Goal: Task Accomplishment & Management: Manage account settings

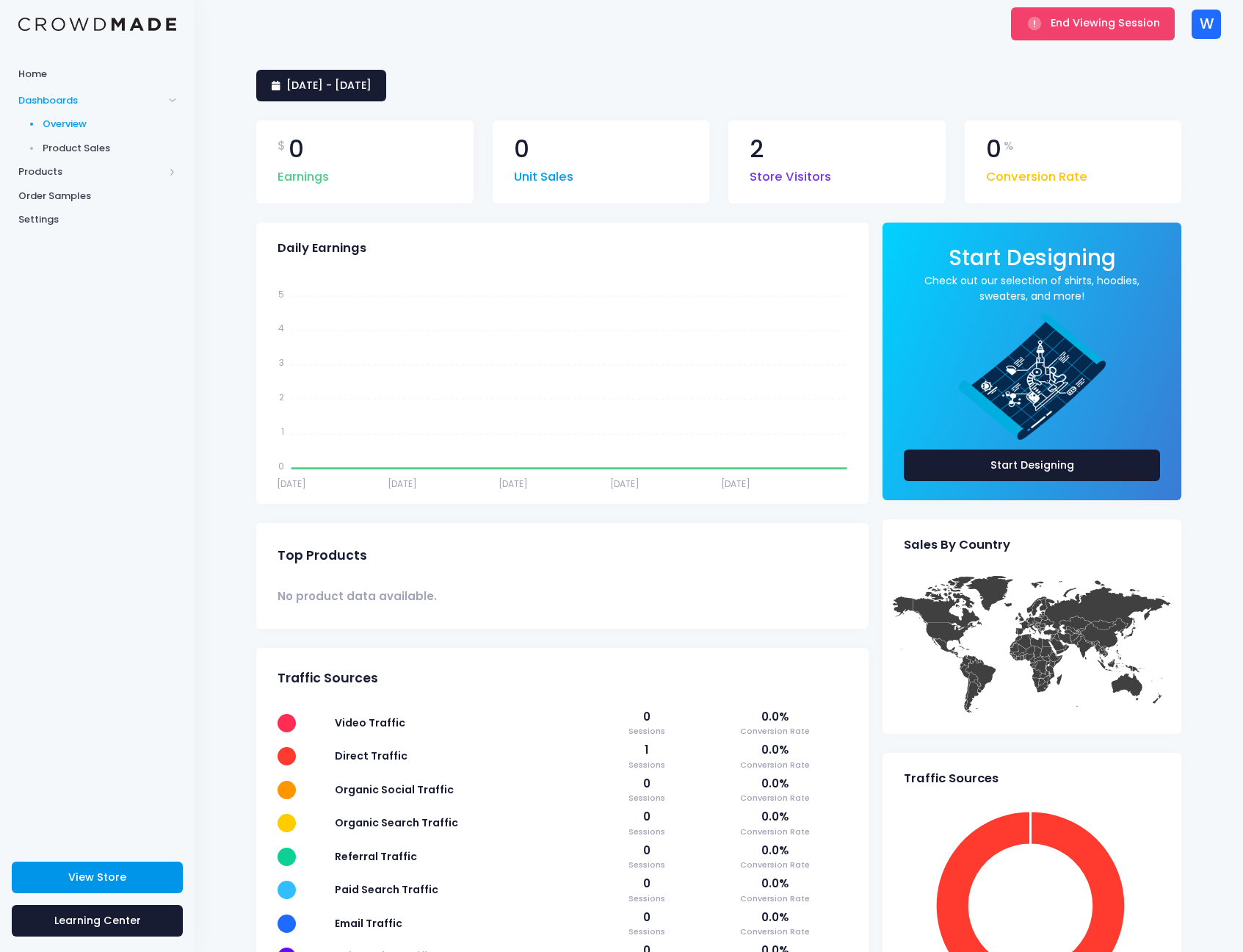
click at [69, 887] on link "View Store" at bounding box center [98, 878] width 171 height 32
click at [1194, 36] on div "W" at bounding box center [1205, 23] width 29 height 29
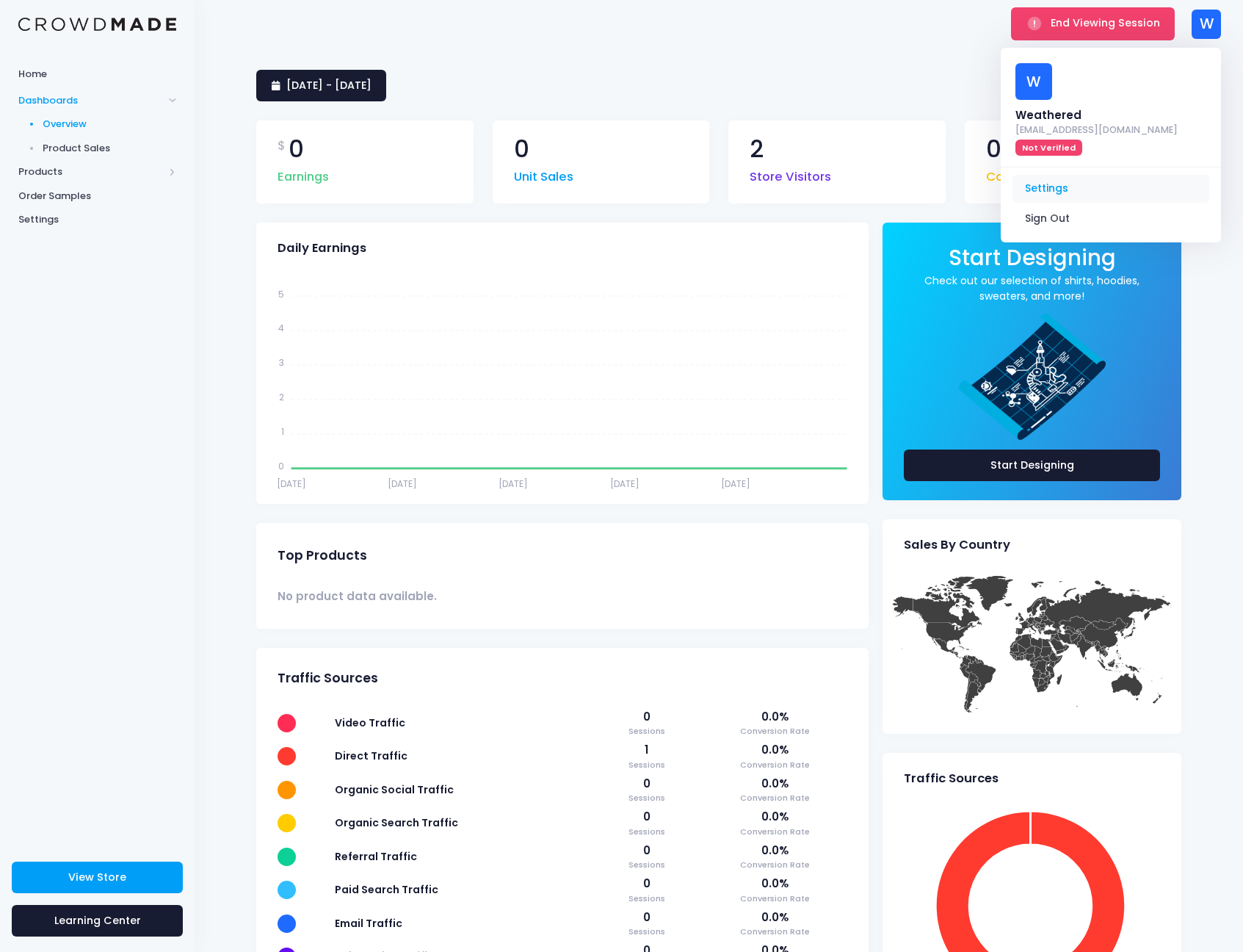
click at [1078, 175] on link "Settings" at bounding box center [1111, 189] width 196 height 28
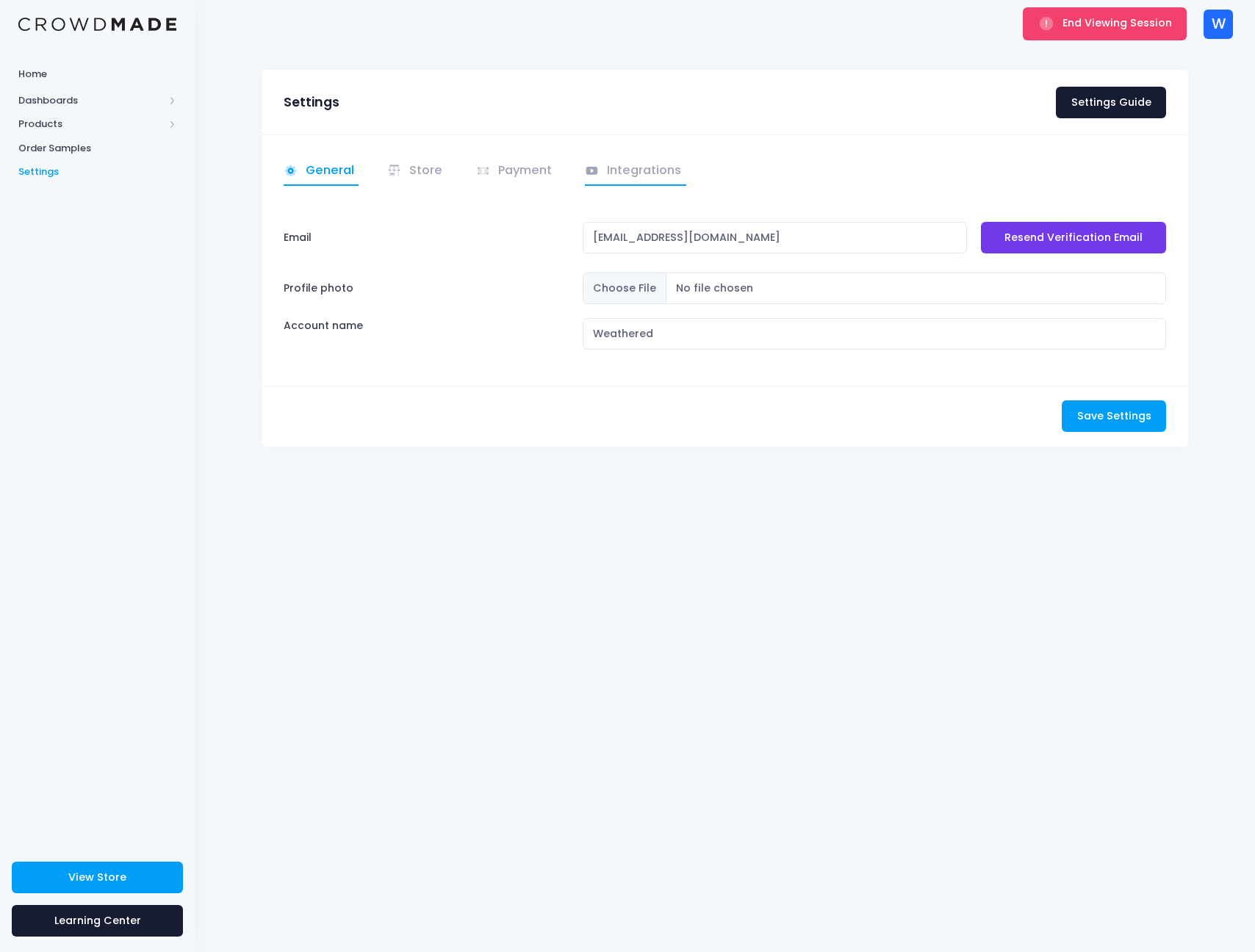
click at [610, 166] on link "Integrations" at bounding box center [635, 171] width 102 height 28
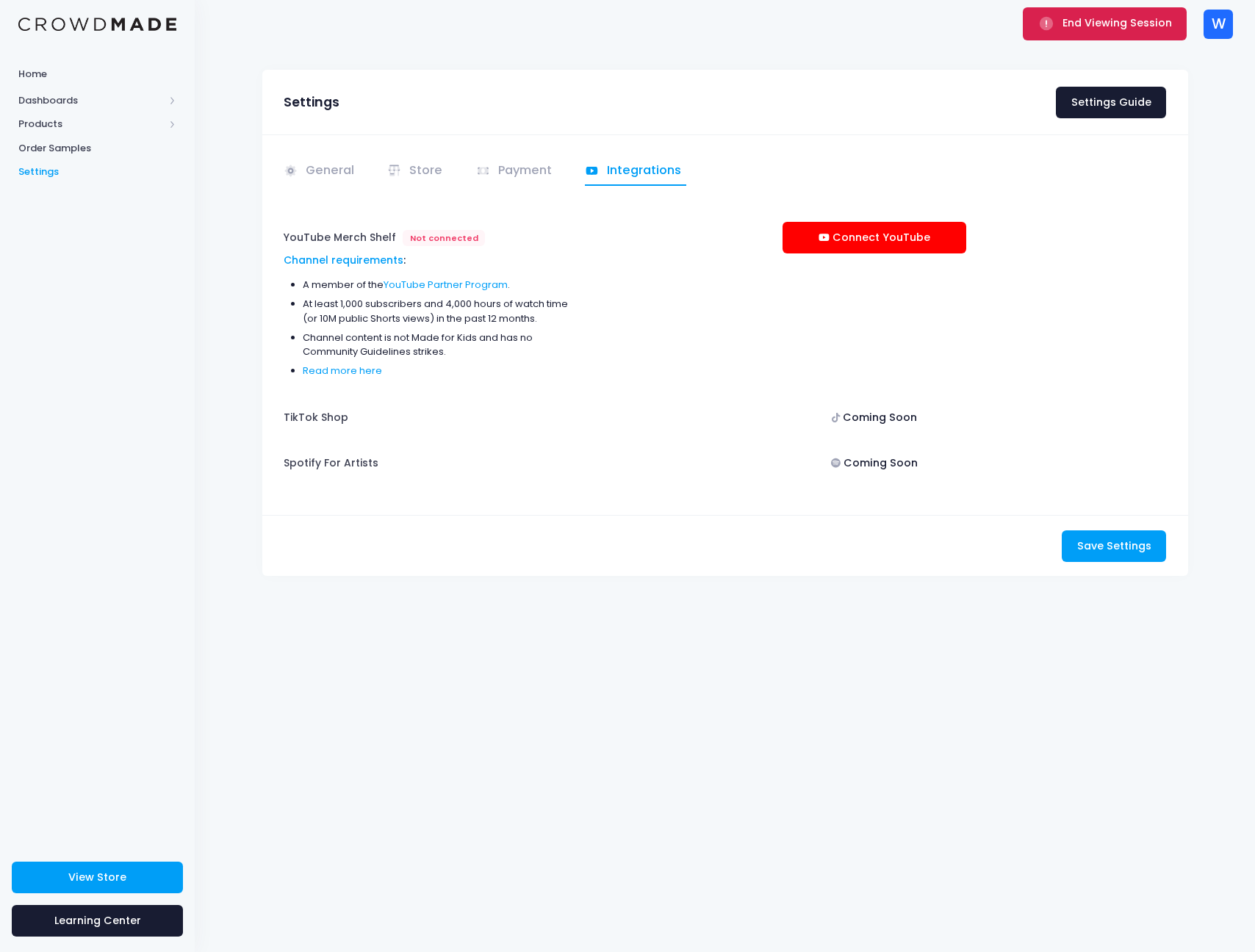
click at [1094, 35] on button "End Viewing Session" at bounding box center [1105, 23] width 164 height 32
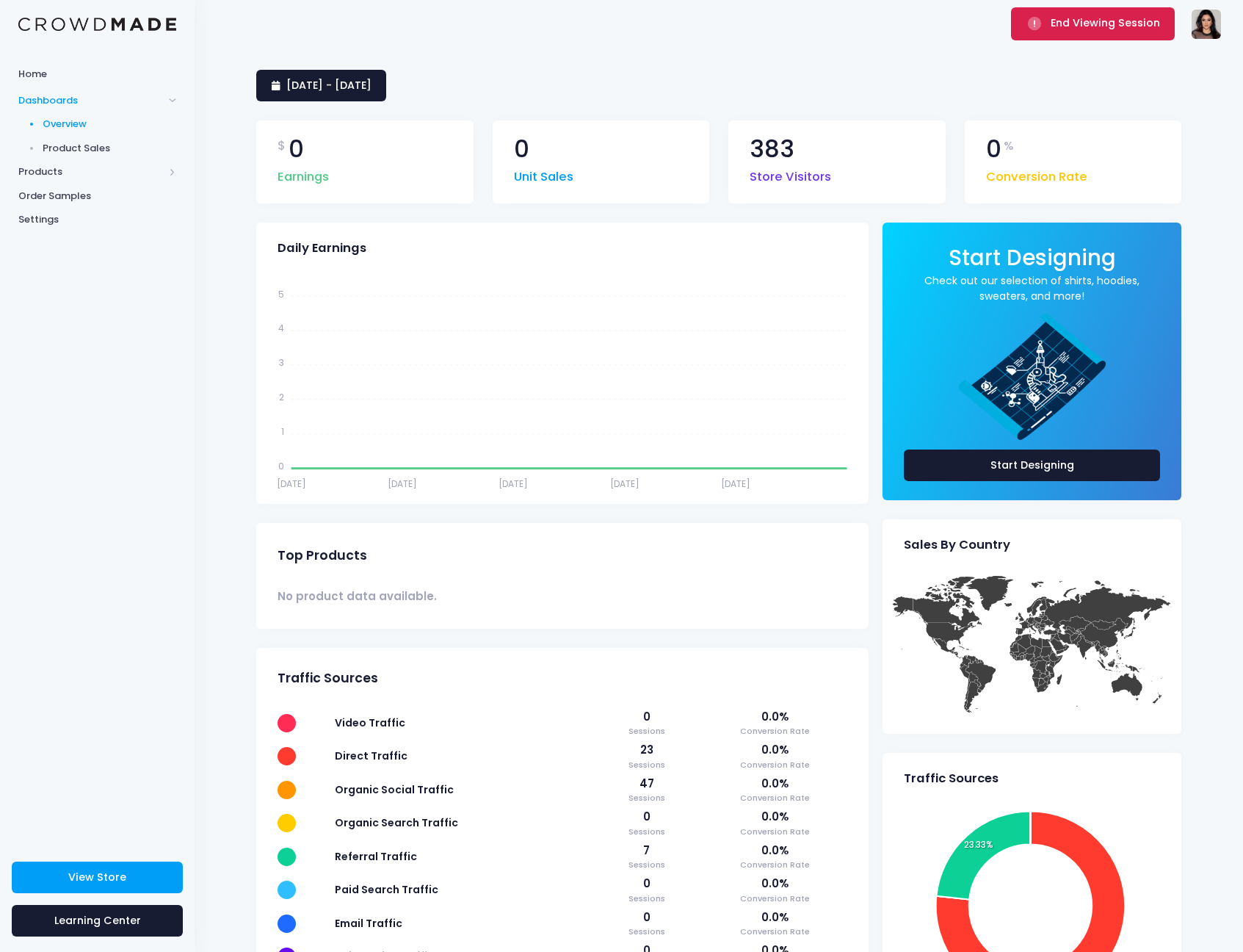
click at [1082, 22] on span "End Viewing Session" at bounding box center [1105, 23] width 109 height 15
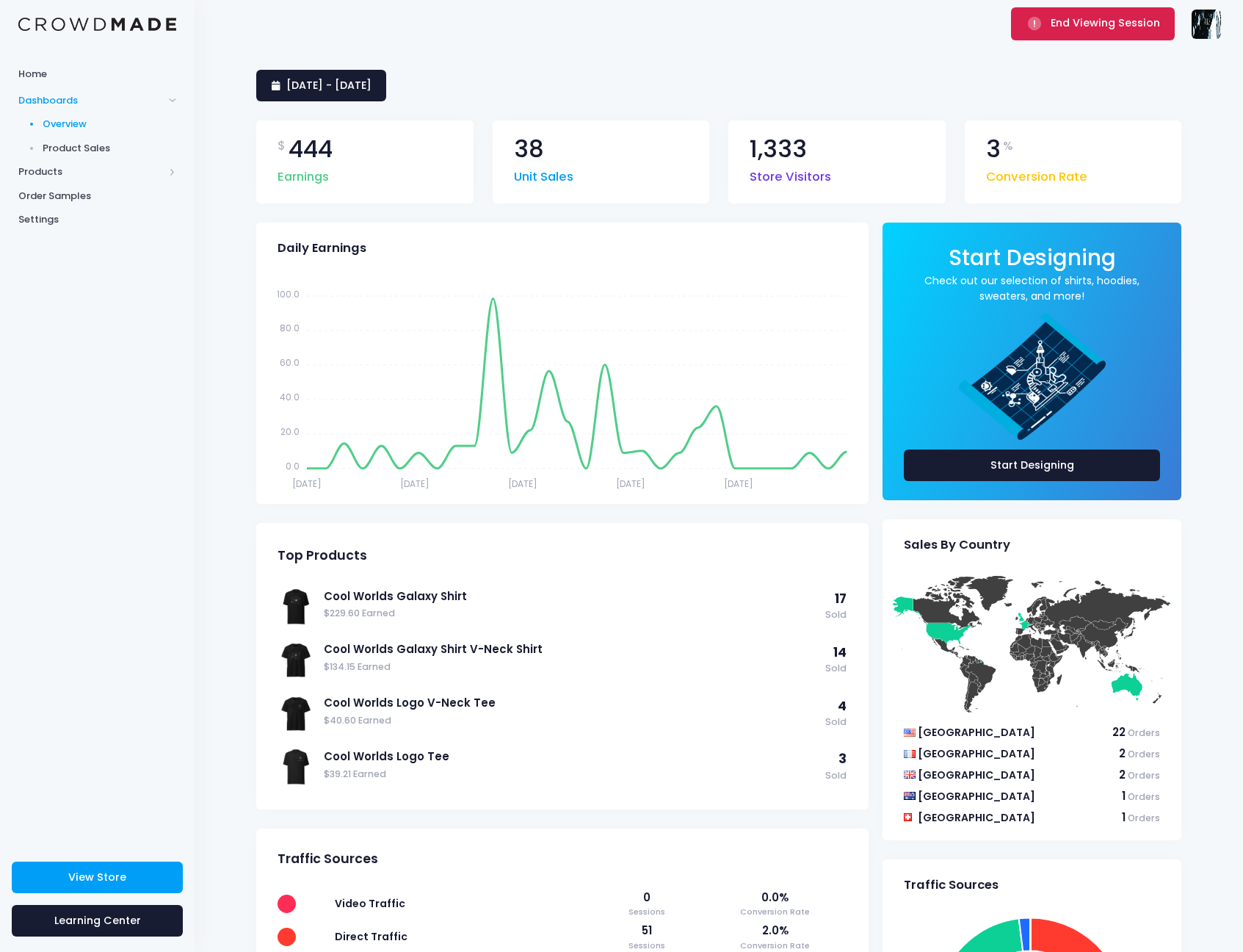
click at [1030, 34] on button "End Viewing Session" at bounding box center [1093, 23] width 163 height 32
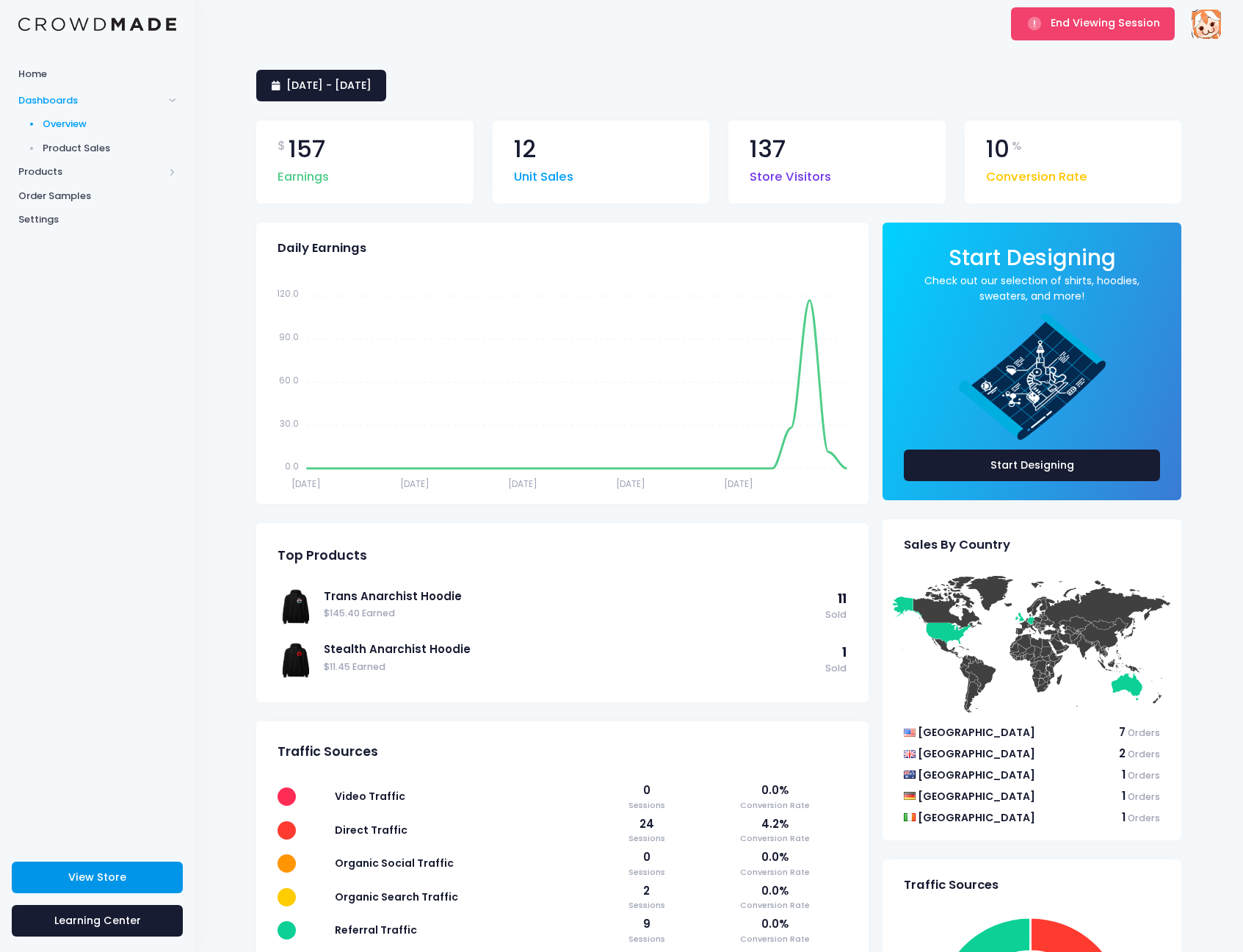
click at [109, 867] on link "View Store" at bounding box center [98, 878] width 171 height 32
click at [33, 214] on span "Settings" at bounding box center [98, 220] width 158 height 15
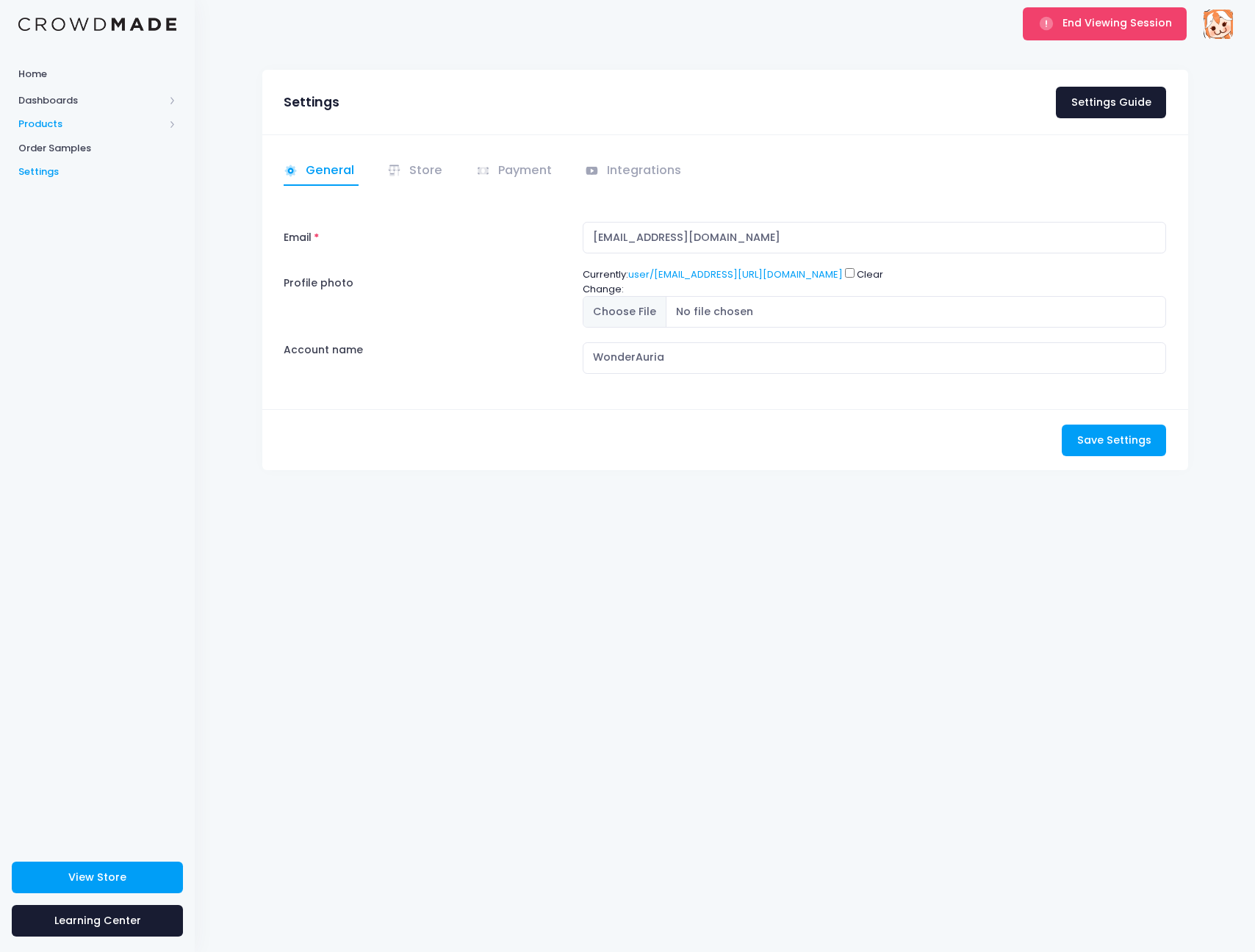
click at [70, 113] on span "Products" at bounding box center [97, 125] width 195 height 24
click at [86, 196] on span "Product Discounts" at bounding box center [109, 196] width 134 height 15
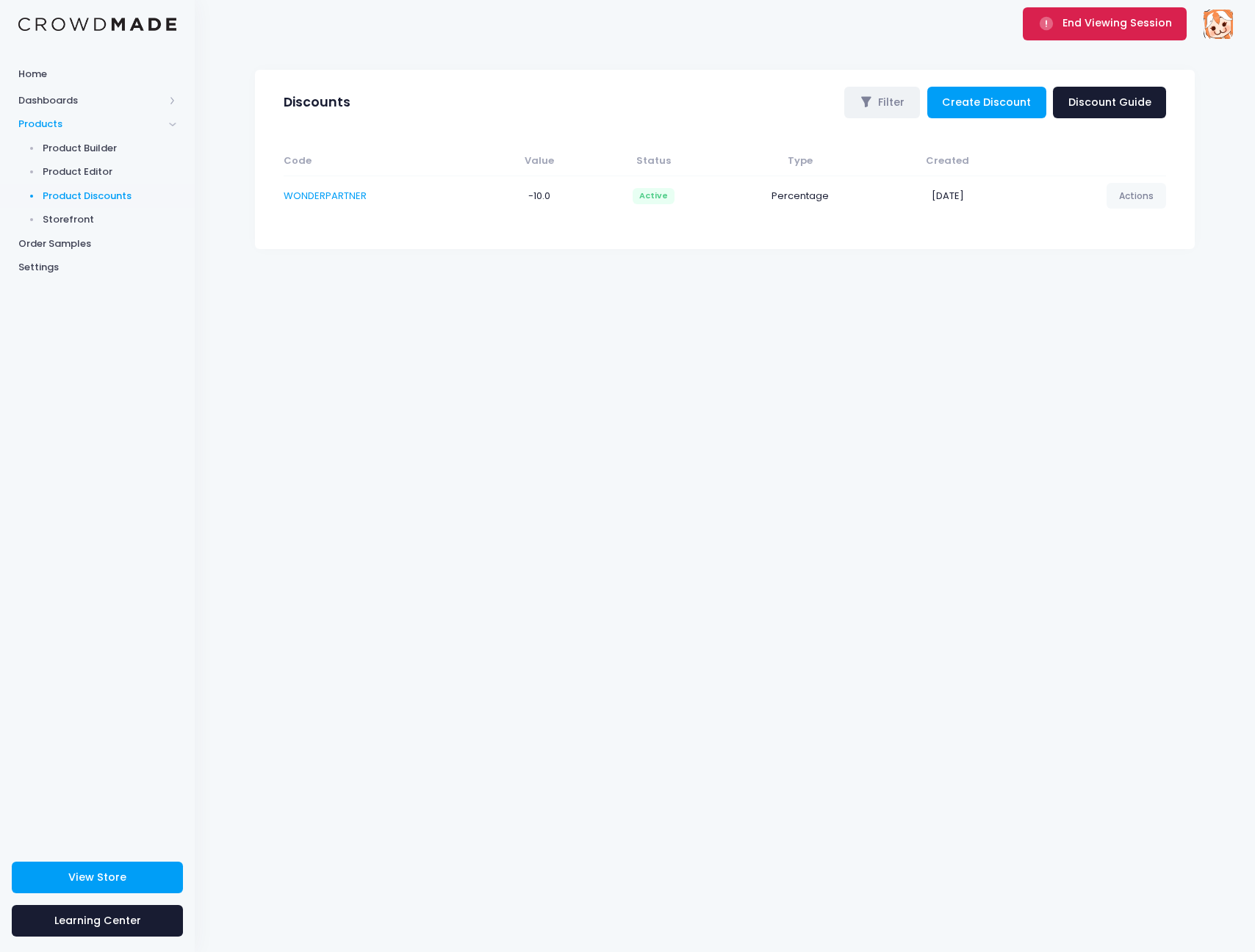
click at [1058, 23] on span "submit" at bounding box center [1047, 23] width 20 height 15
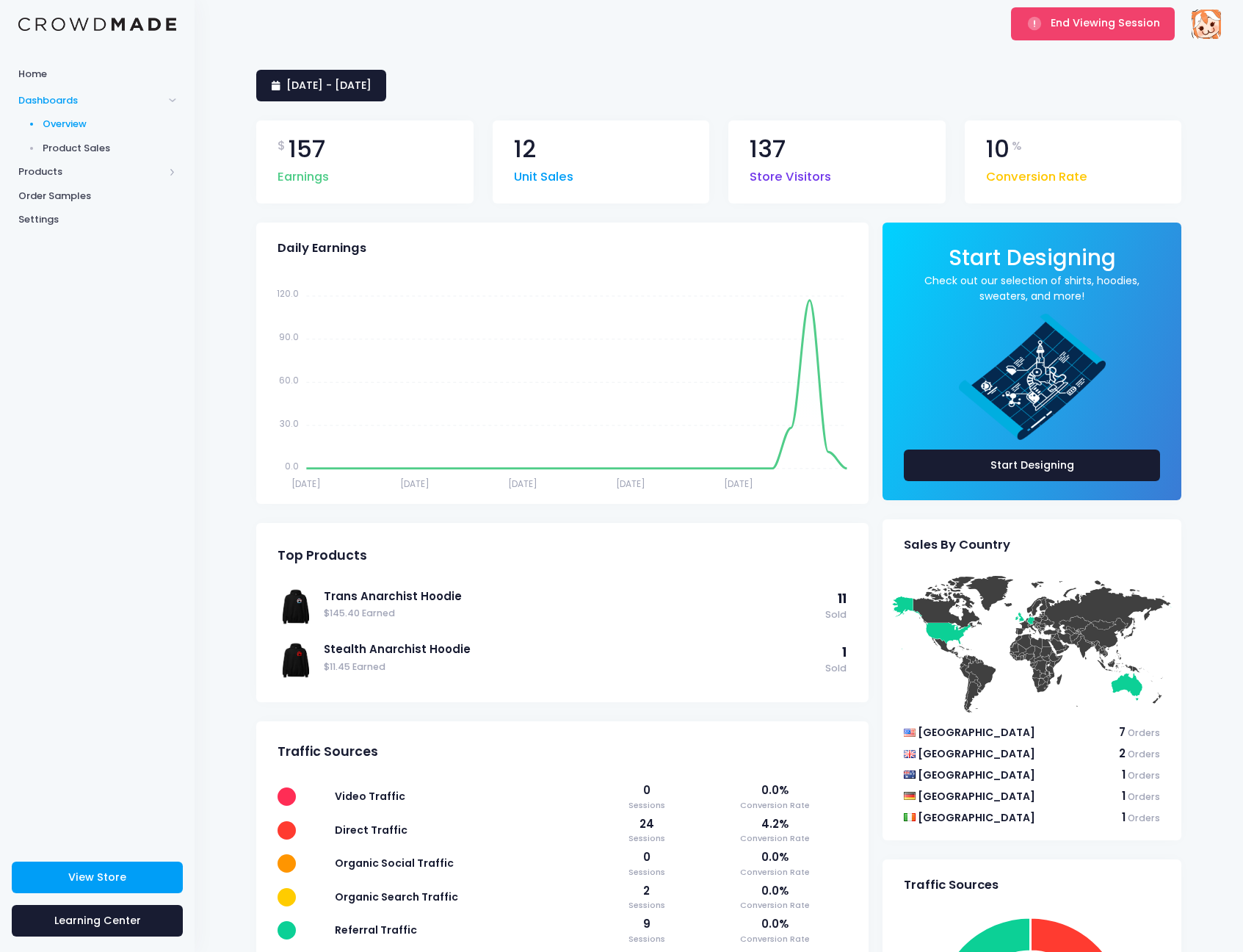
drag, startPoint x: 1060, startPoint y: 31, endPoint x: 957, endPoint y: 22, distance: 103.4
click at [957, 22] on div "End Viewing Session WonderAuria [EMAIL_ADDRESS][DOMAIN_NAME] WonderAuria Settin…" at bounding box center [719, 23] width 1004 height 48
click at [1123, 23] on span "End Viewing Session" at bounding box center [1105, 23] width 109 height 15
